Goal: Book appointment/travel/reservation

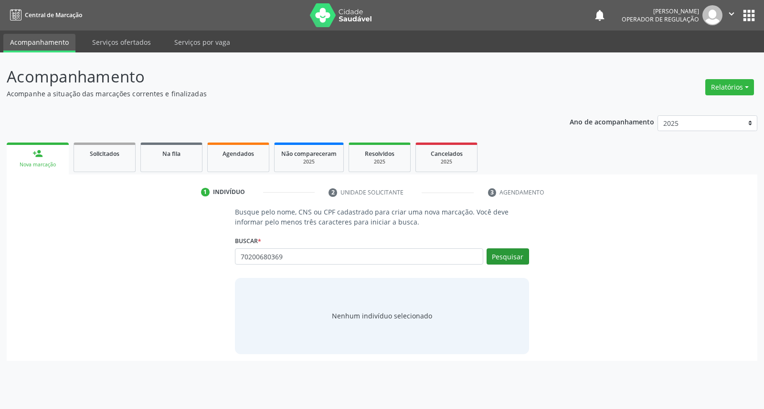
type input "70200680369"
click at [504, 259] on button "Pesquisar" at bounding box center [507, 257] width 42 height 16
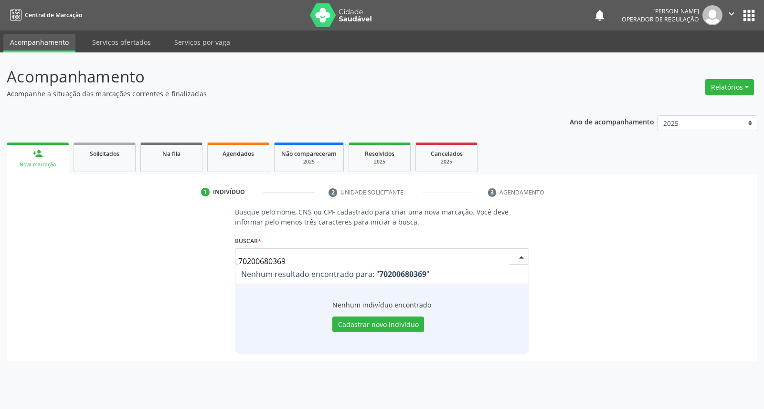
drag, startPoint x: 291, startPoint y: 260, endPoint x: 7, endPoint y: 258, distance: 284.4
click at [11, 259] on div "Busque pelo nome, CNS ou CPF cadastrado para criar uma nova marcação. Você deve…" at bounding box center [382, 284] width 750 height 154
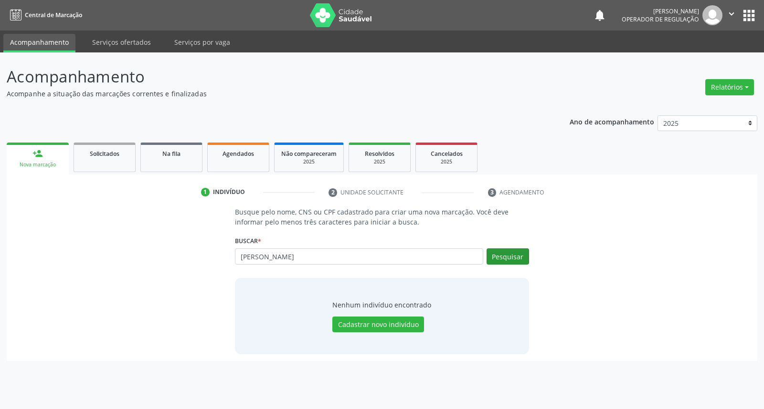
type input "[PERSON_NAME]"
click at [514, 253] on button "Pesquisar" at bounding box center [507, 257] width 42 height 16
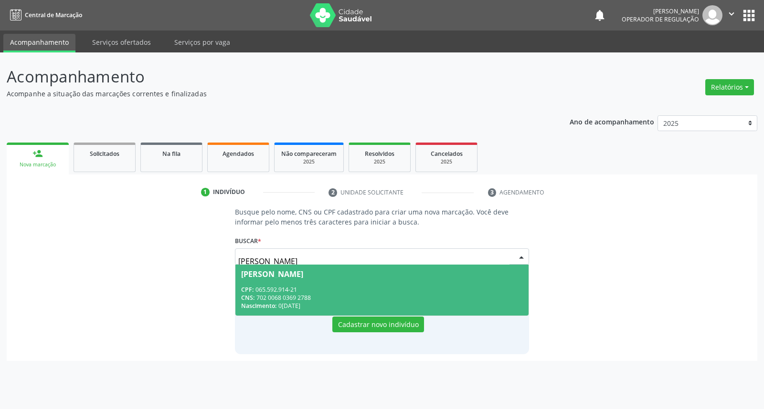
click at [352, 291] on div "CPF: 065.592.914-21" at bounding box center [381, 290] width 281 height 8
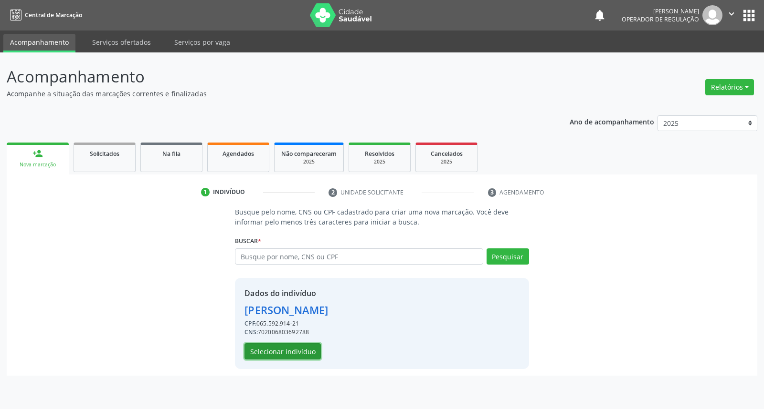
click at [271, 354] on button "Selecionar indivíduo" at bounding box center [282, 352] width 76 height 16
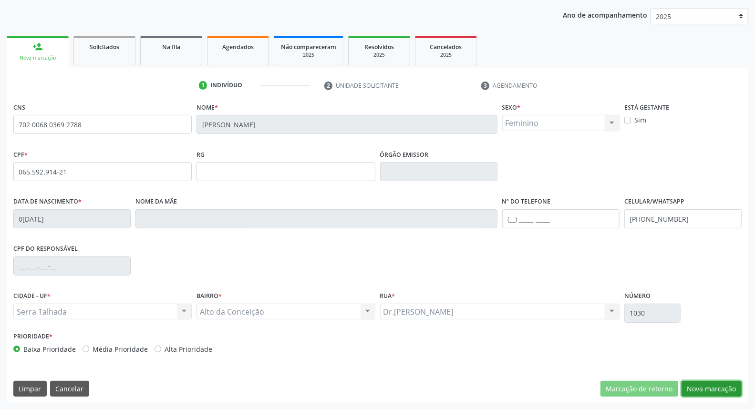
click at [729, 385] on button "Nova marcação" at bounding box center [712, 389] width 60 height 16
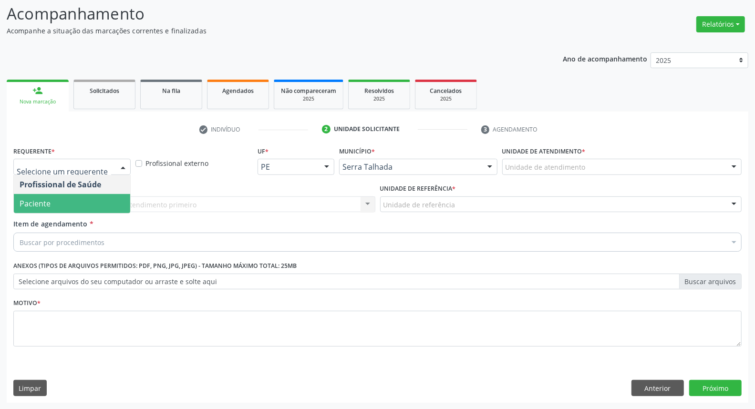
click at [78, 200] on span "Paciente" at bounding box center [72, 203] width 116 height 19
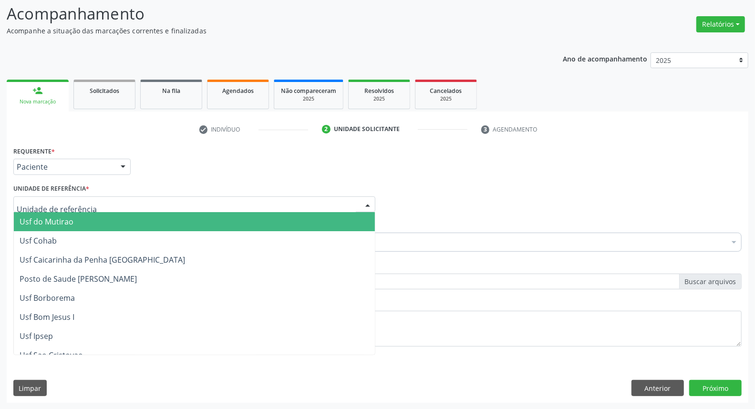
click at [91, 204] on div at bounding box center [194, 205] width 362 height 16
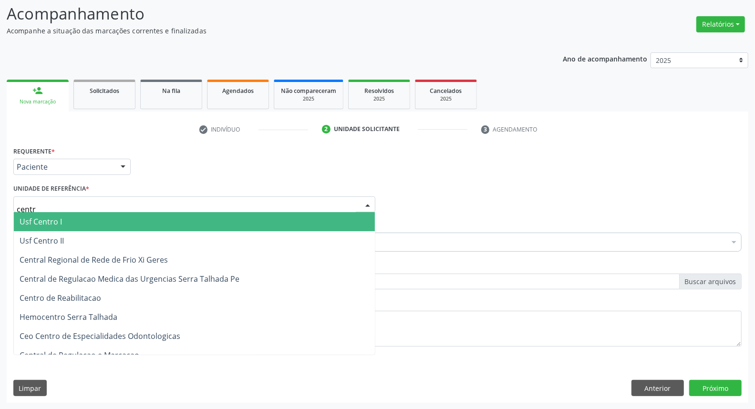
type input "centro"
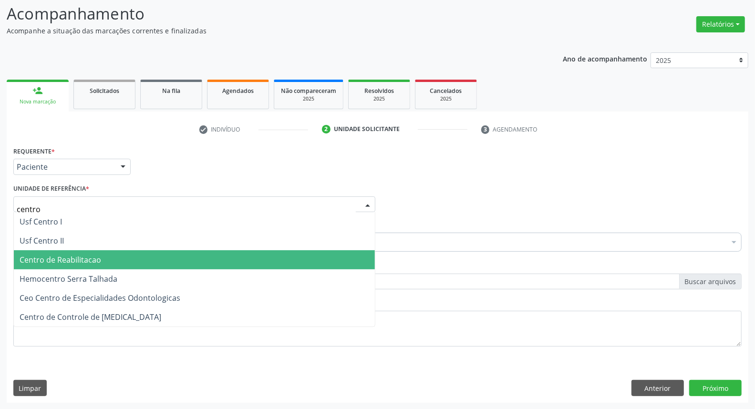
click at [92, 266] on span "Centro de Reabilitacao" at bounding box center [194, 260] width 361 height 19
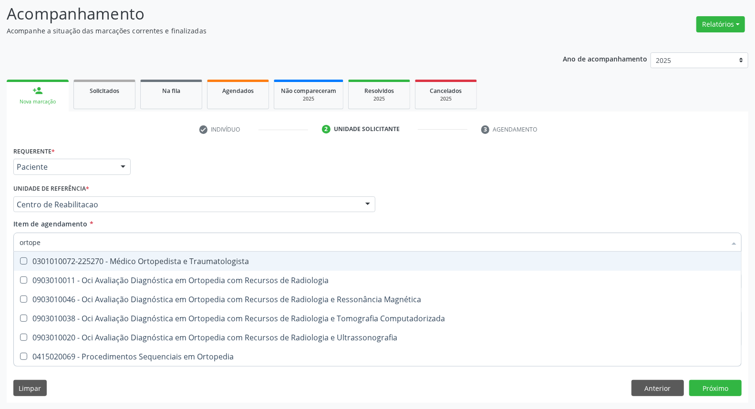
type input "ortoped"
click at [122, 260] on div "0301010072-225270 - Médico Ortopedista e Traumatologista" at bounding box center [378, 262] width 716 height 8
checkbox Traumatologista "true"
click at [492, 206] on div "Profissional Solicitante Por favor, selecione a Unidade de Atendimento primeiro…" at bounding box center [377, 200] width 733 height 37
checkbox Radiologia "true"
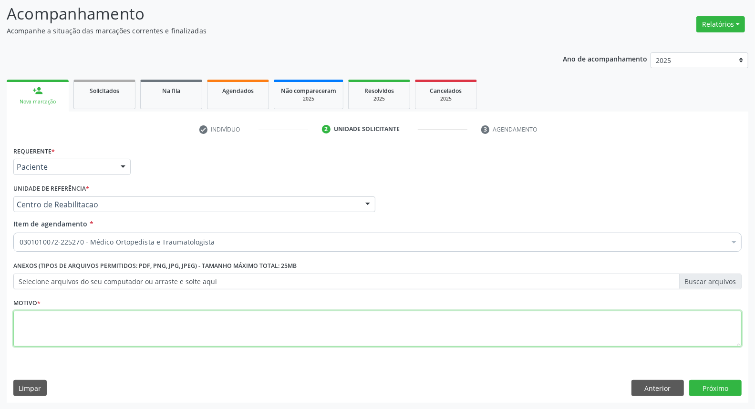
click at [137, 332] on textarea at bounding box center [377, 329] width 729 height 36
type textarea "."
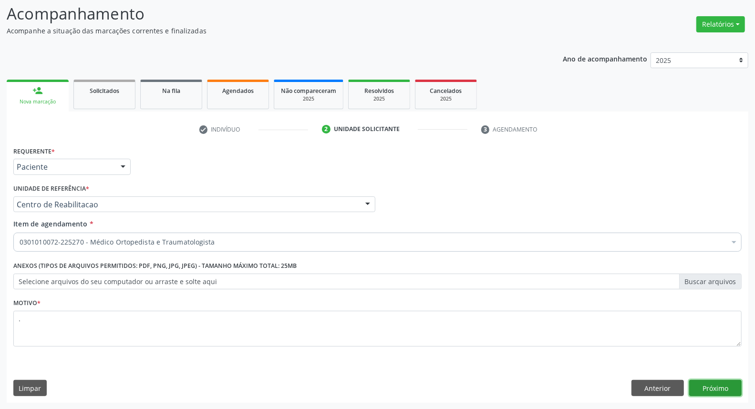
click at [715, 383] on button "Próximo" at bounding box center [716, 388] width 52 height 16
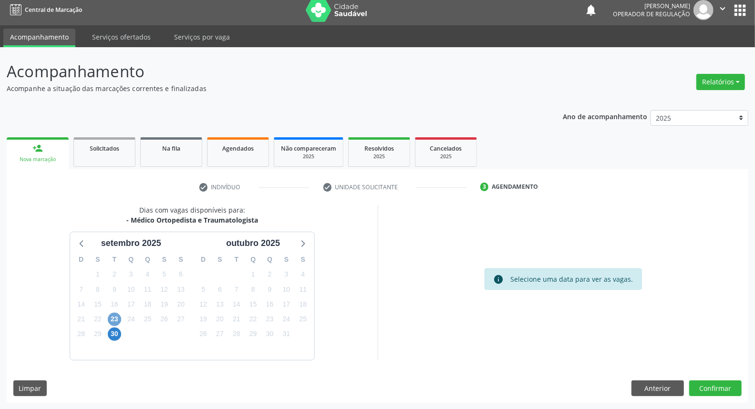
click at [115, 319] on span "23" at bounding box center [114, 319] width 13 height 13
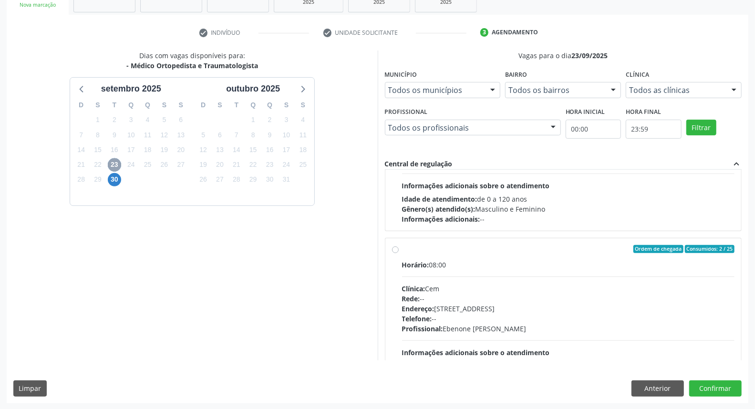
scroll to position [150, 0]
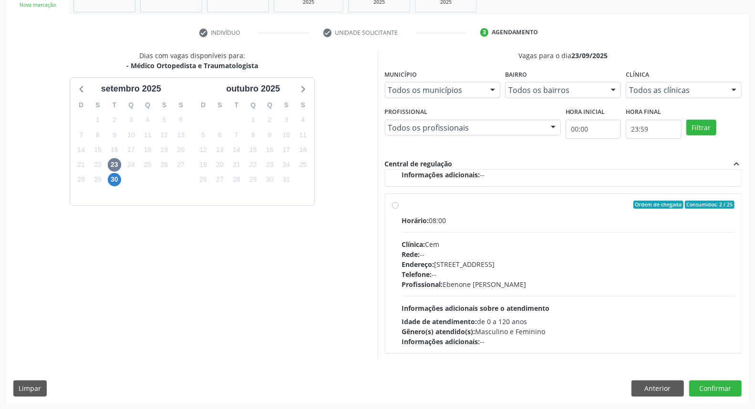
click at [447, 218] on div "Horário: 08:00" at bounding box center [568, 221] width 333 height 10
click at [399, 210] on input "Ordem de chegada Consumidos: 2 / 25 Horário: 08:00 Clínica: Cem Rede: -- Endere…" at bounding box center [395, 205] width 7 height 9
radio input "true"
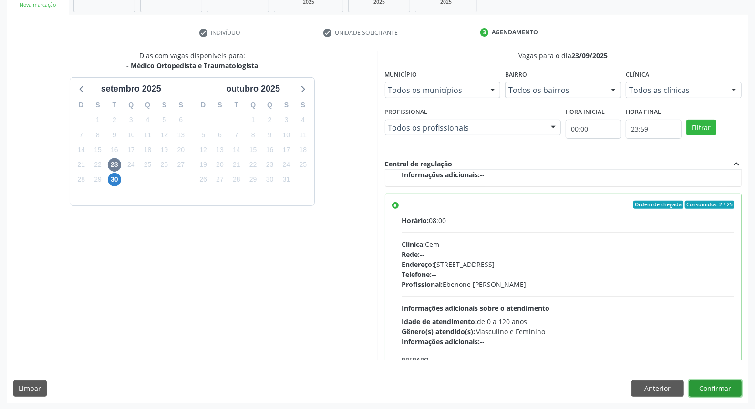
click at [706, 390] on button "Confirmar" at bounding box center [716, 389] width 52 height 16
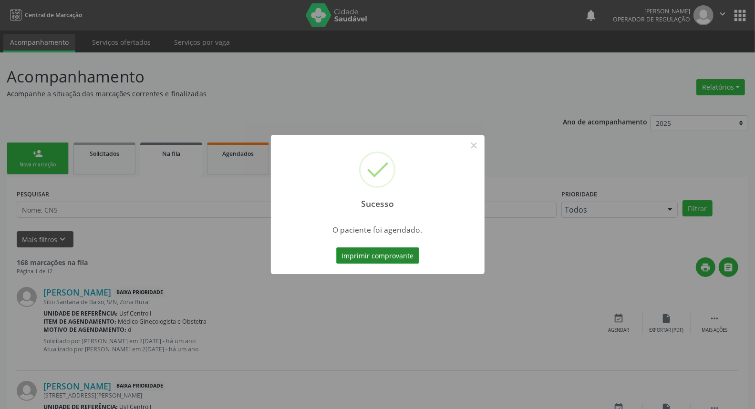
click at [357, 253] on button "Imprimir comprovante" at bounding box center [377, 256] width 83 height 16
